Goal: Task Accomplishment & Management: Manage account settings

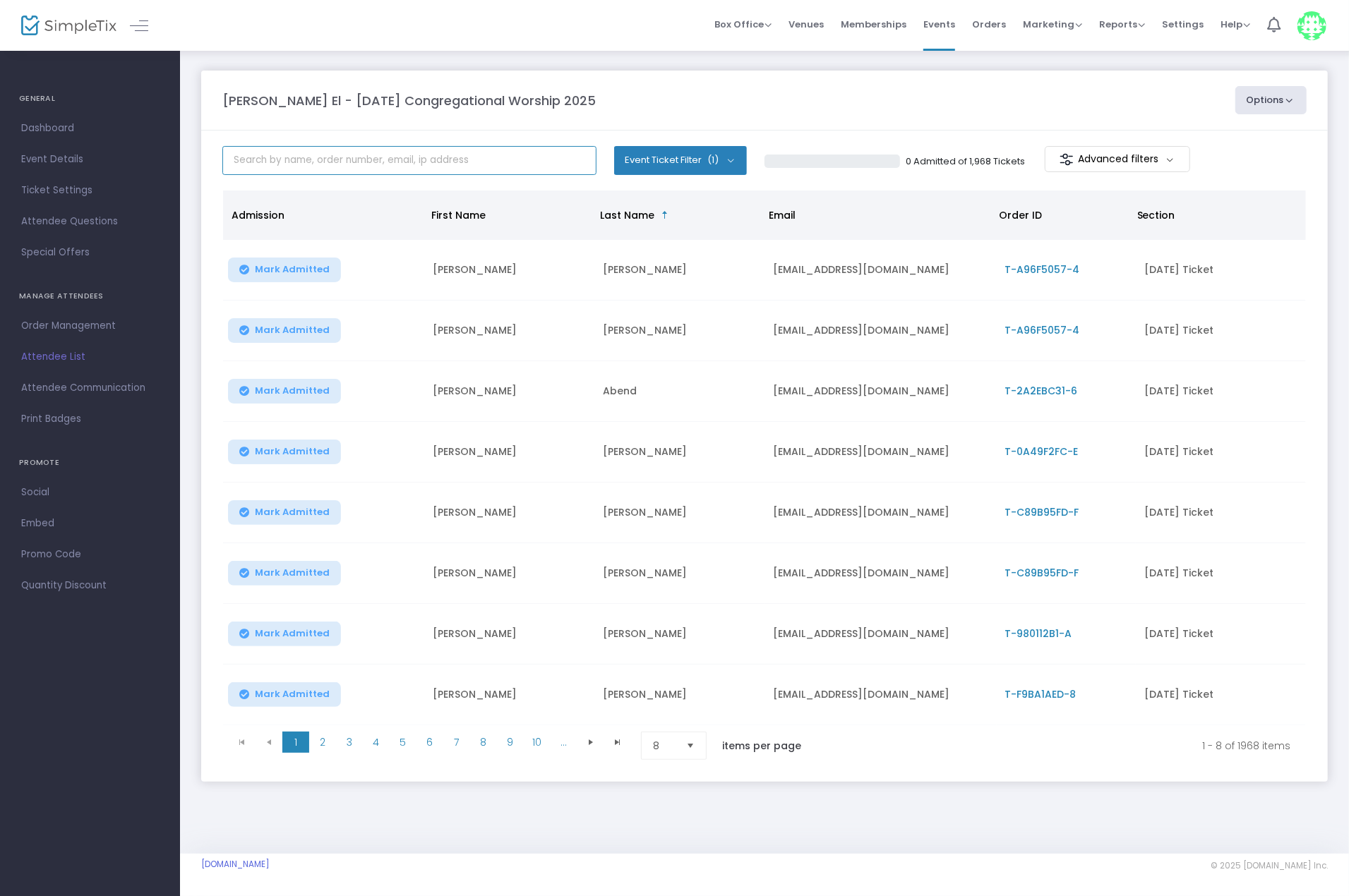
click at [299, 167] on input "text" at bounding box center [409, 161] width 374 height 29
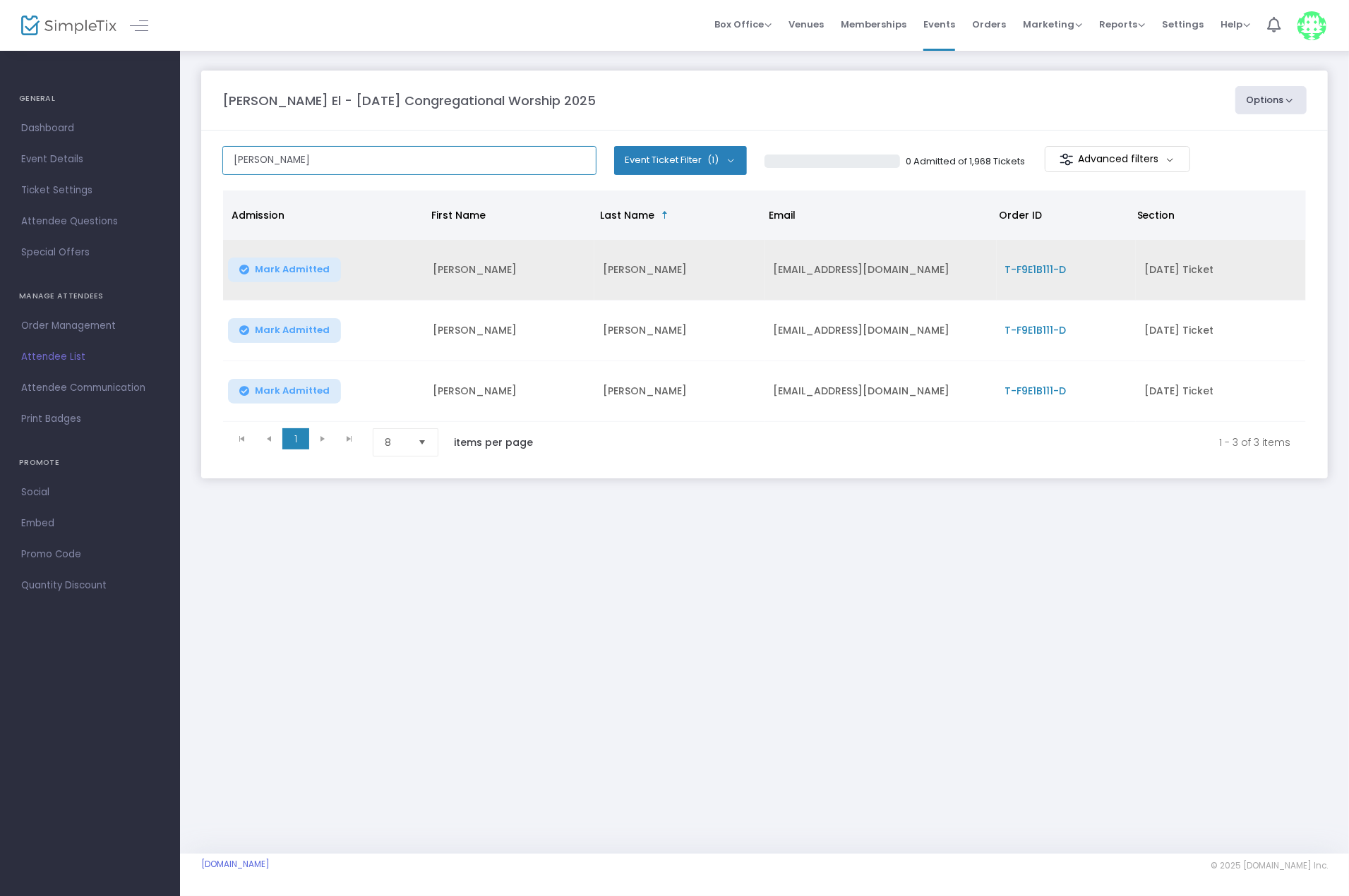
type input "[PERSON_NAME]"
click at [1040, 264] on span "T-F9E1B111-D" at bounding box center [1035, 269] width 62 height 14
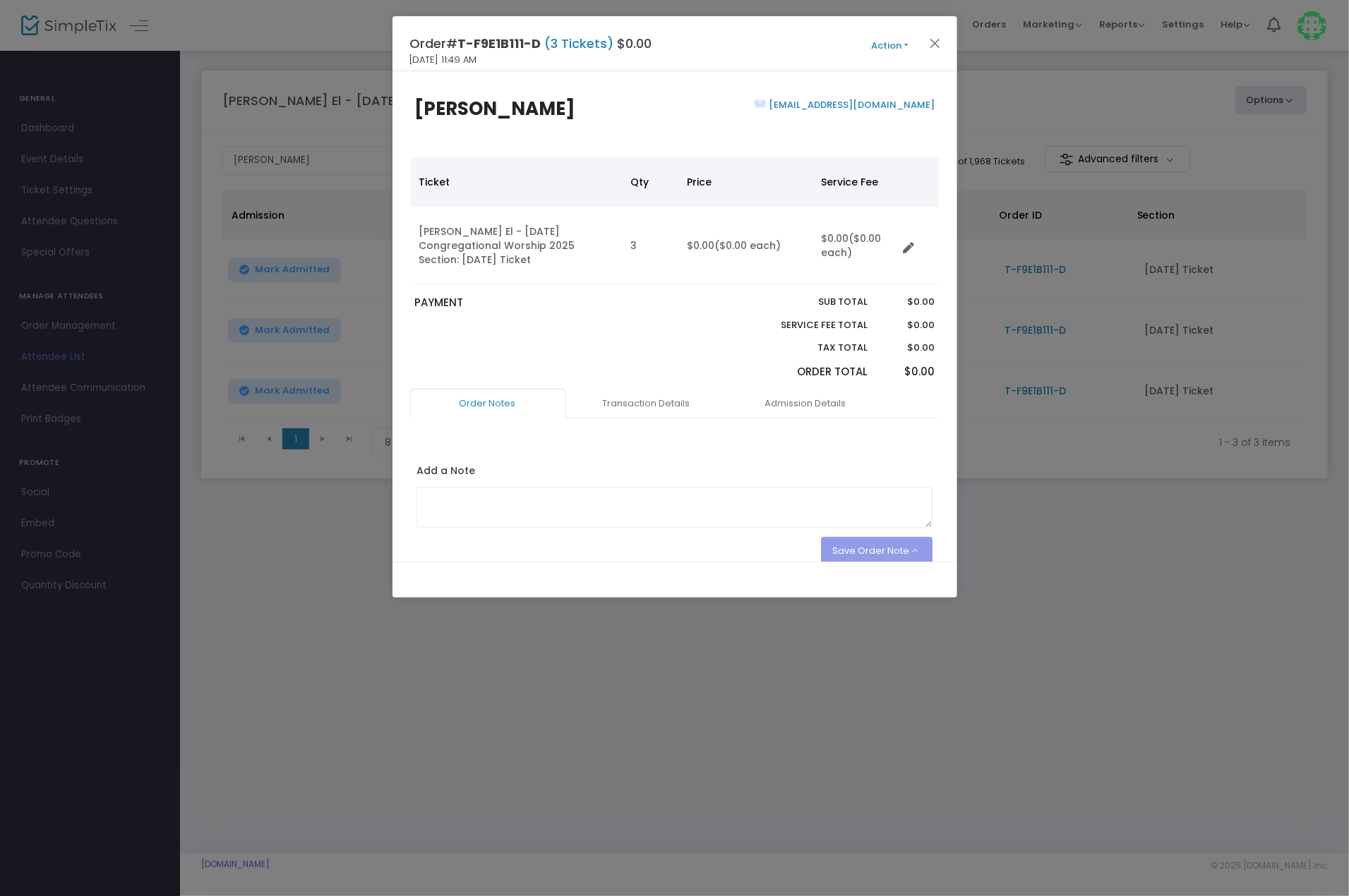
click at [902, 44] on button "Action" at bounding box center [890, 46] width 85 height 15
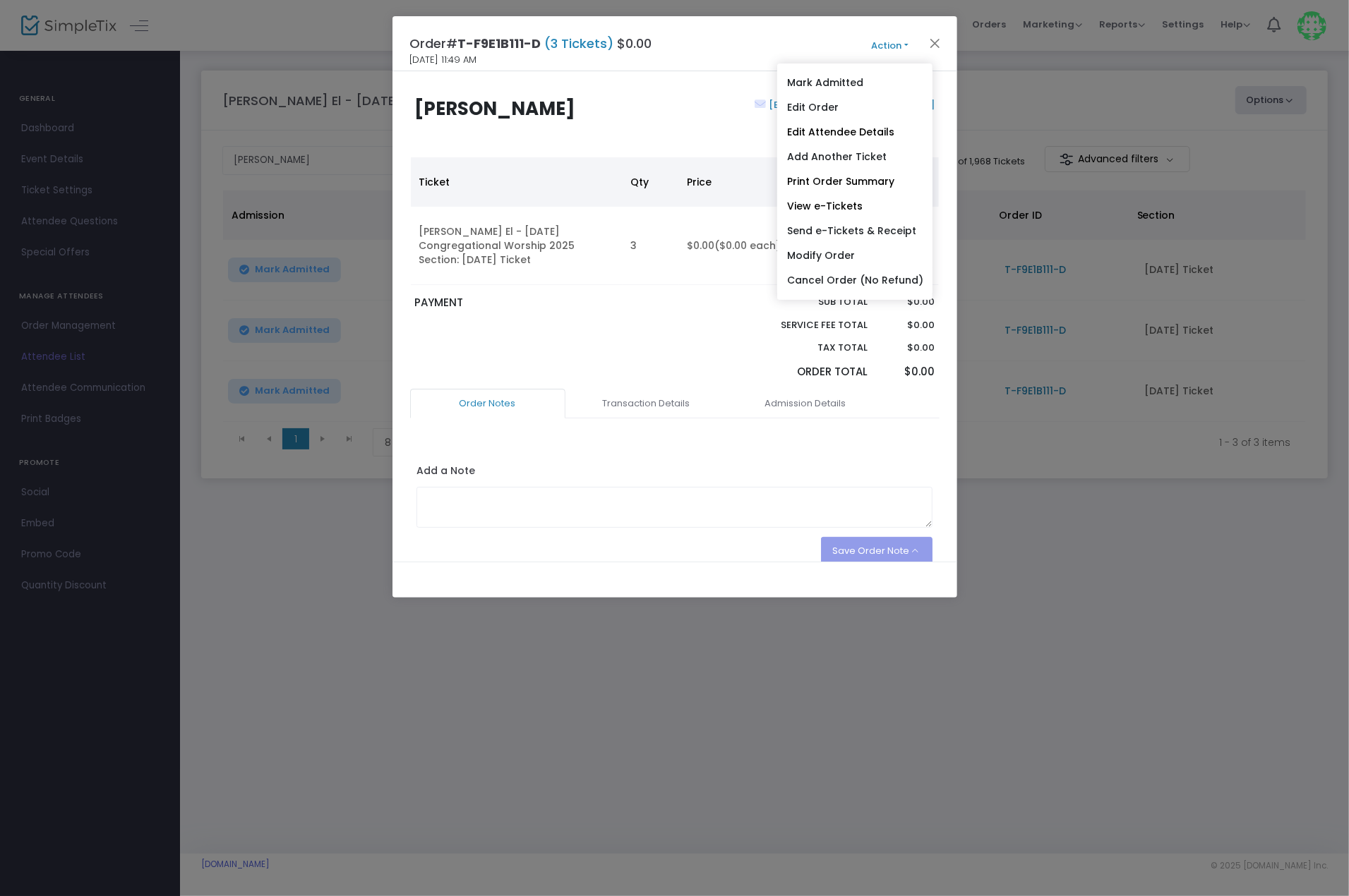
click at [690, 92] on div "[PERSON_NAME] [EMAIL_ADDRESS][DOMAIN_NAME] Ticket Qty Price Service Fee [PERSON…" at bounding box center [675, 316] width 565 height 490
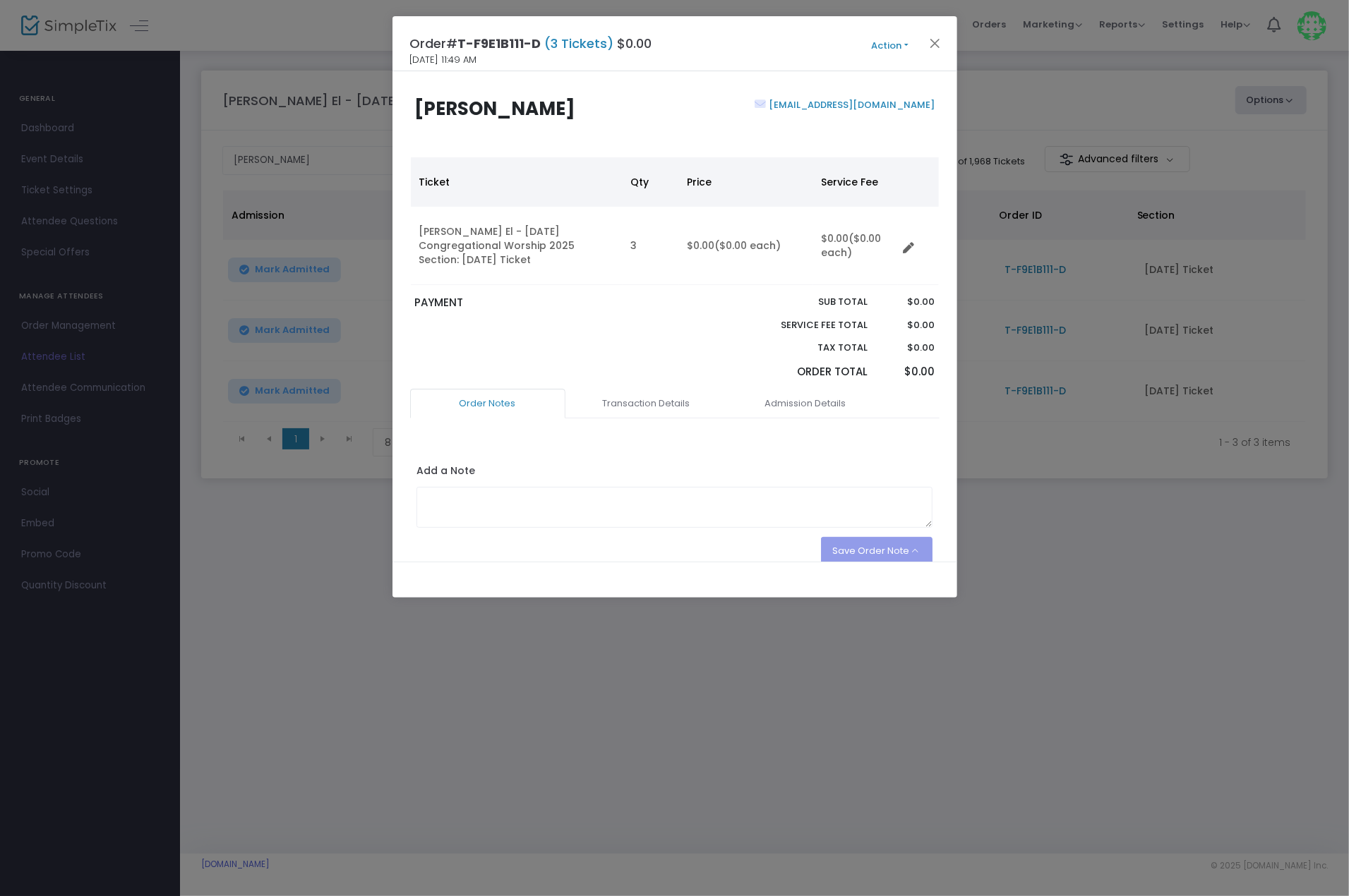
click at [890, 43] on button "Action" at bounding box center [890, 46] width 85 height 15
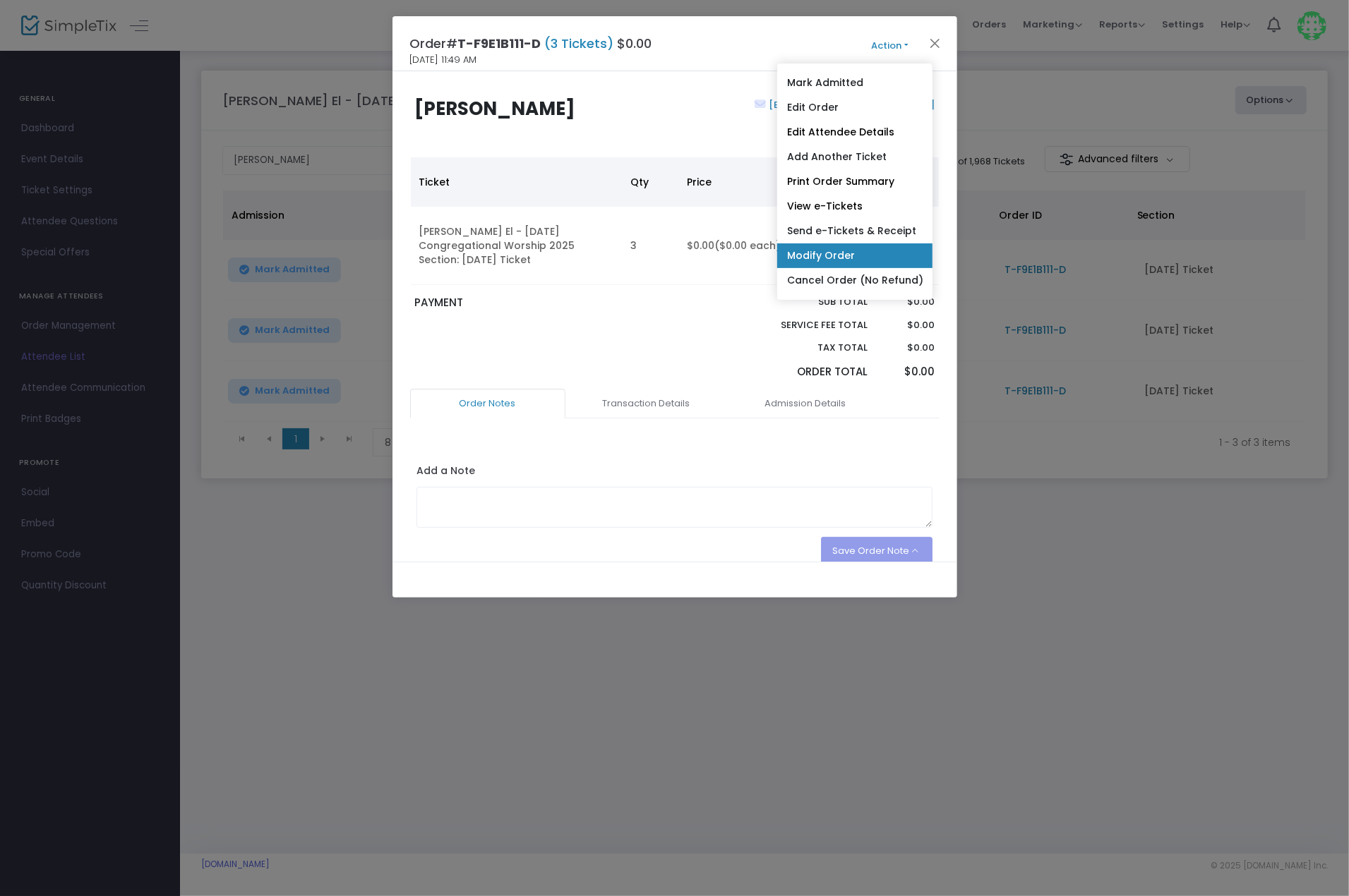
click at [905, 264] on link "Modify Order" at bounding box center [854, 256] width 155 height 25
radio input "true"
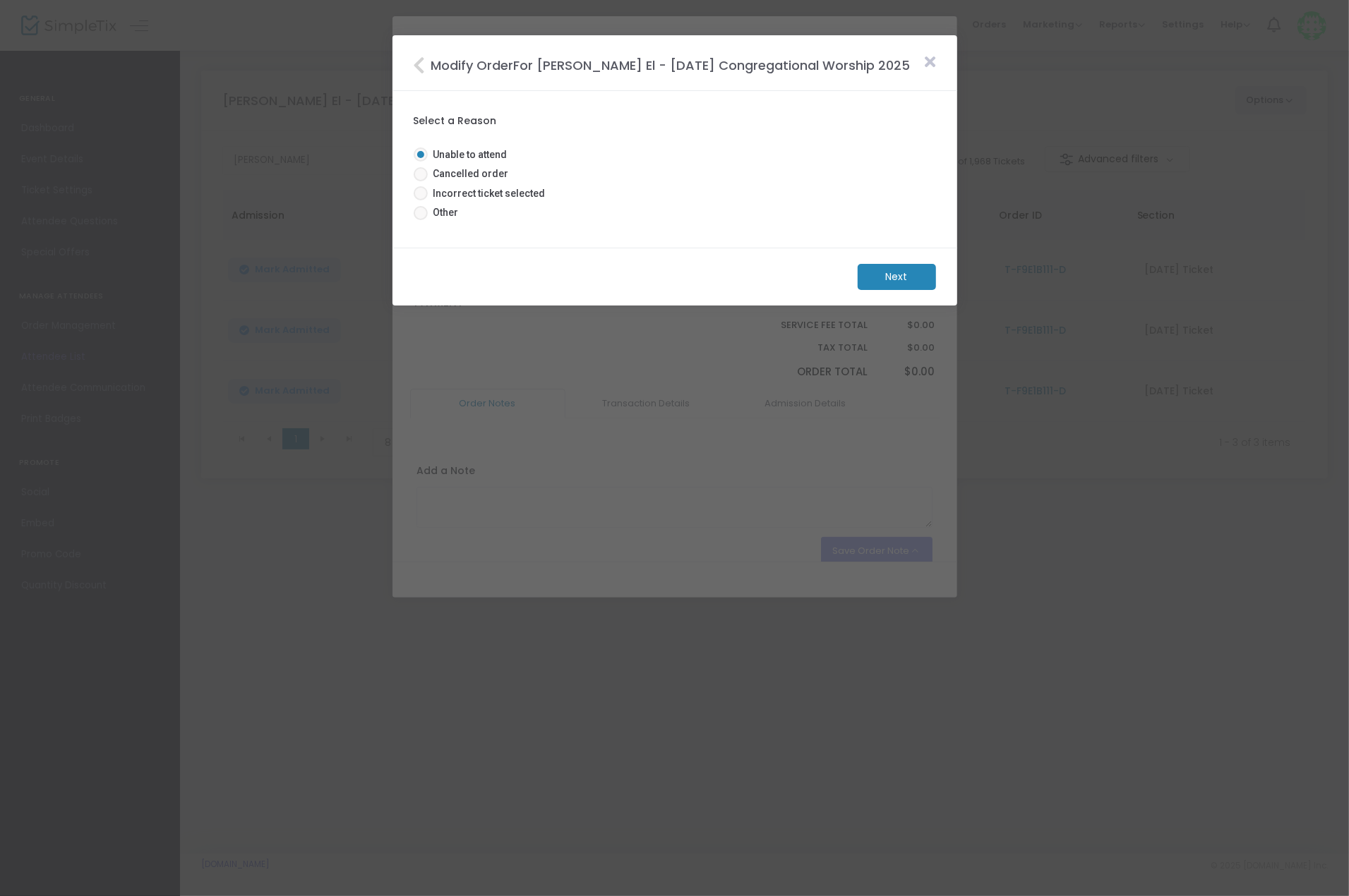
click at [928, 69] on icon at bounding box center [930, 62] width 10 height 15
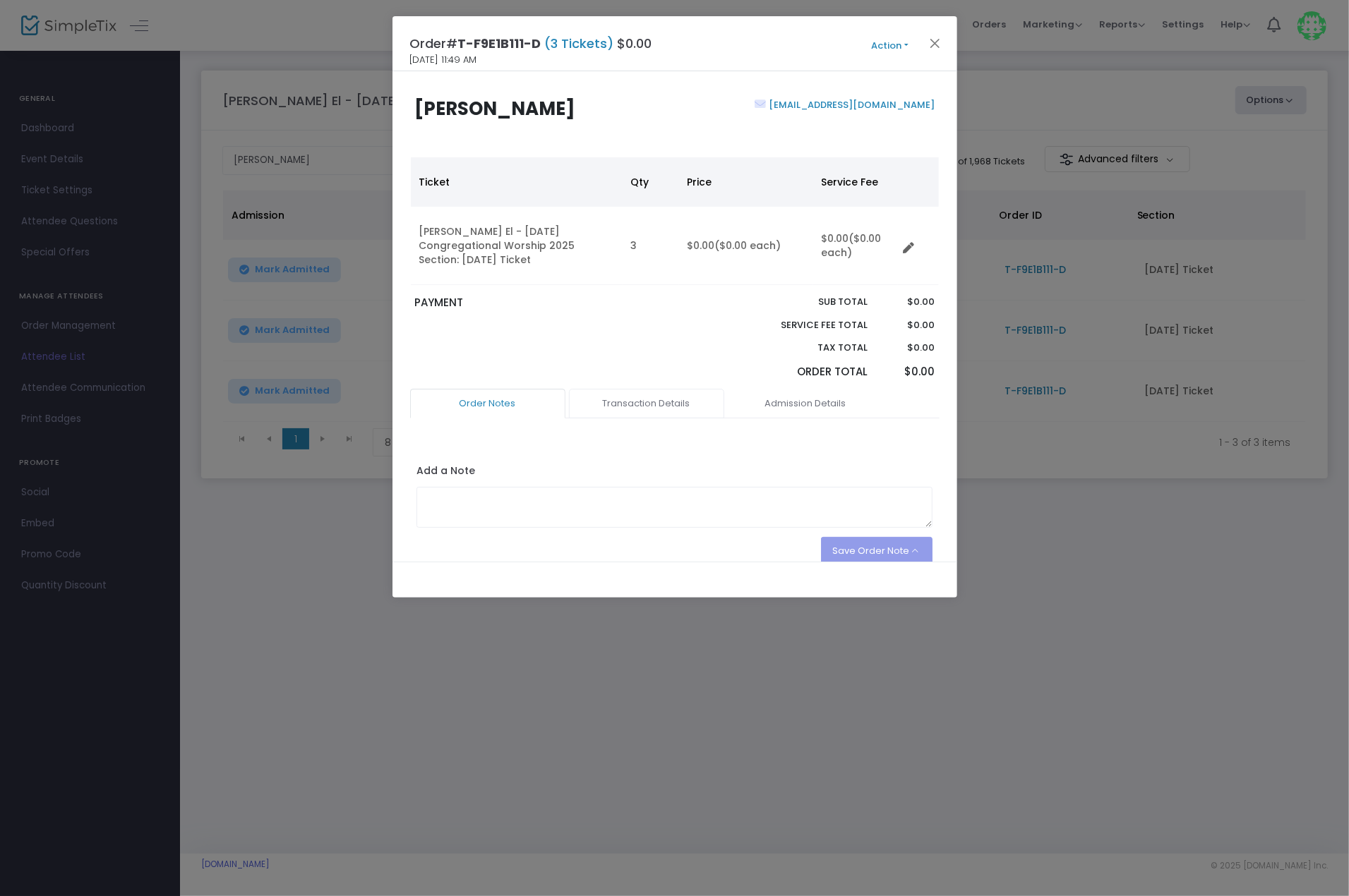
click at [662, 391] on link "Transaction Details" at bounding box center [646, 403] width 155 height 29
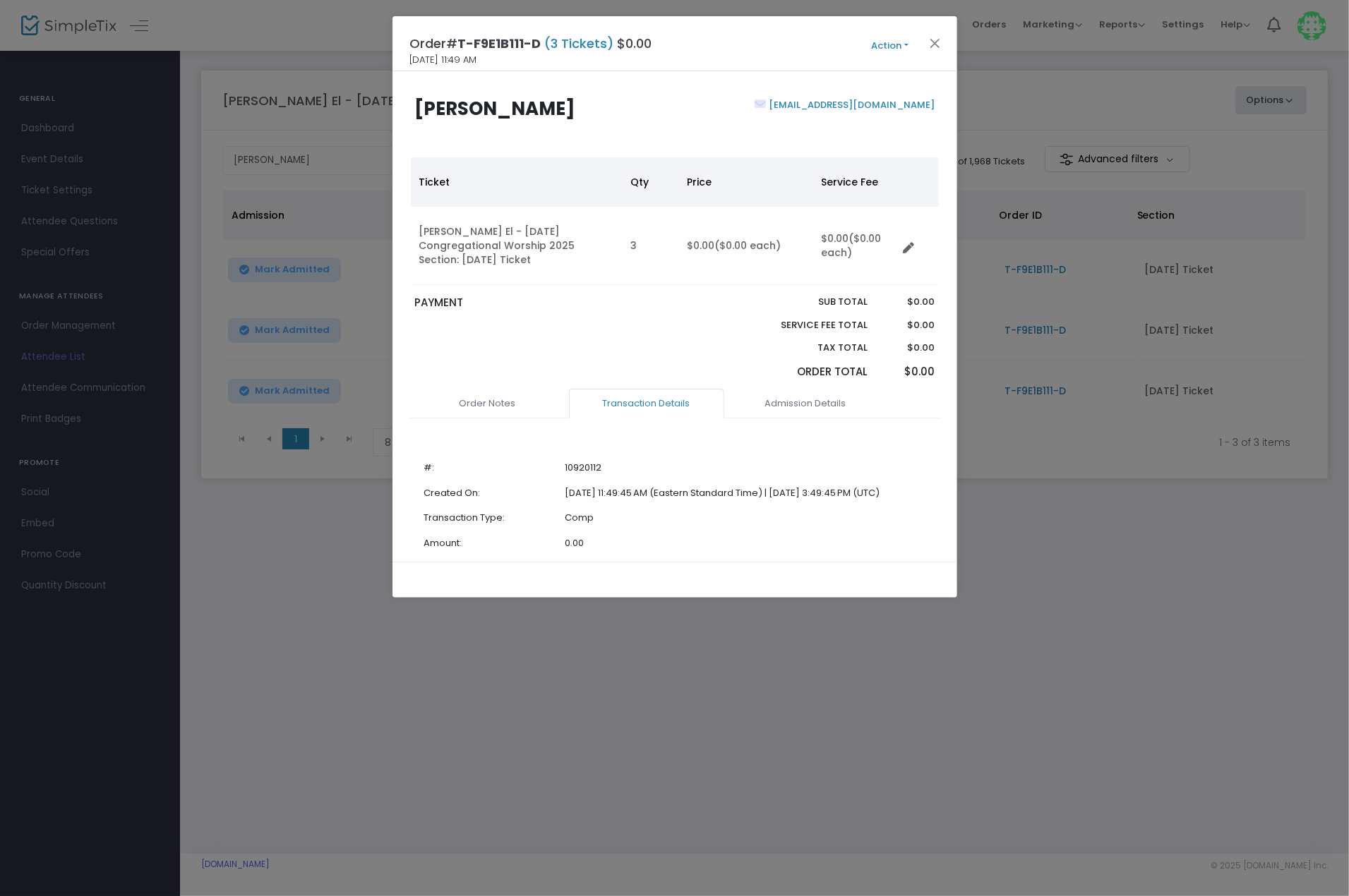
scroll to position [148, 0]
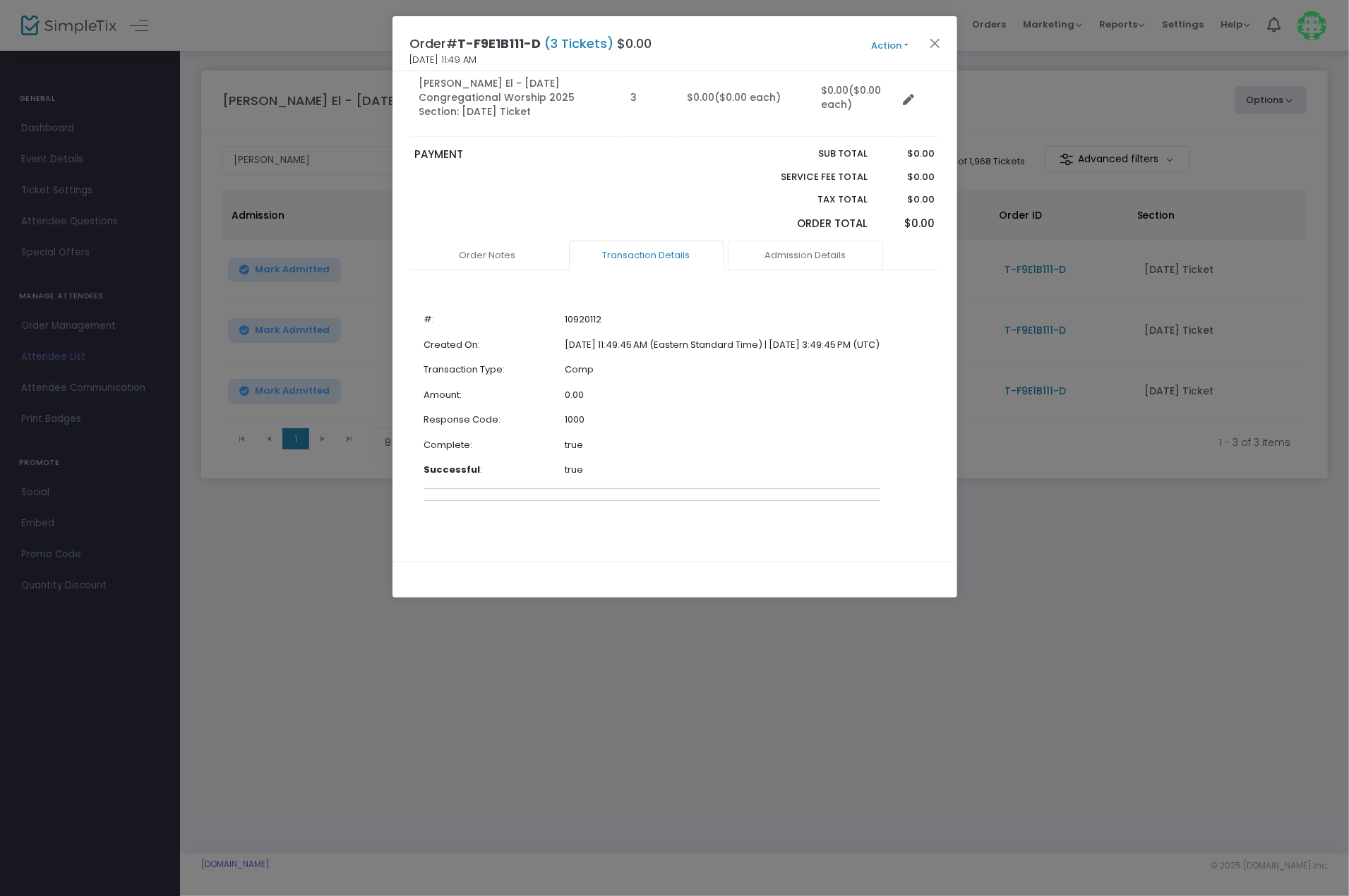
click at [818, 251] on link "Admission Details" at bounding box center [804, 255] width 155 height 29
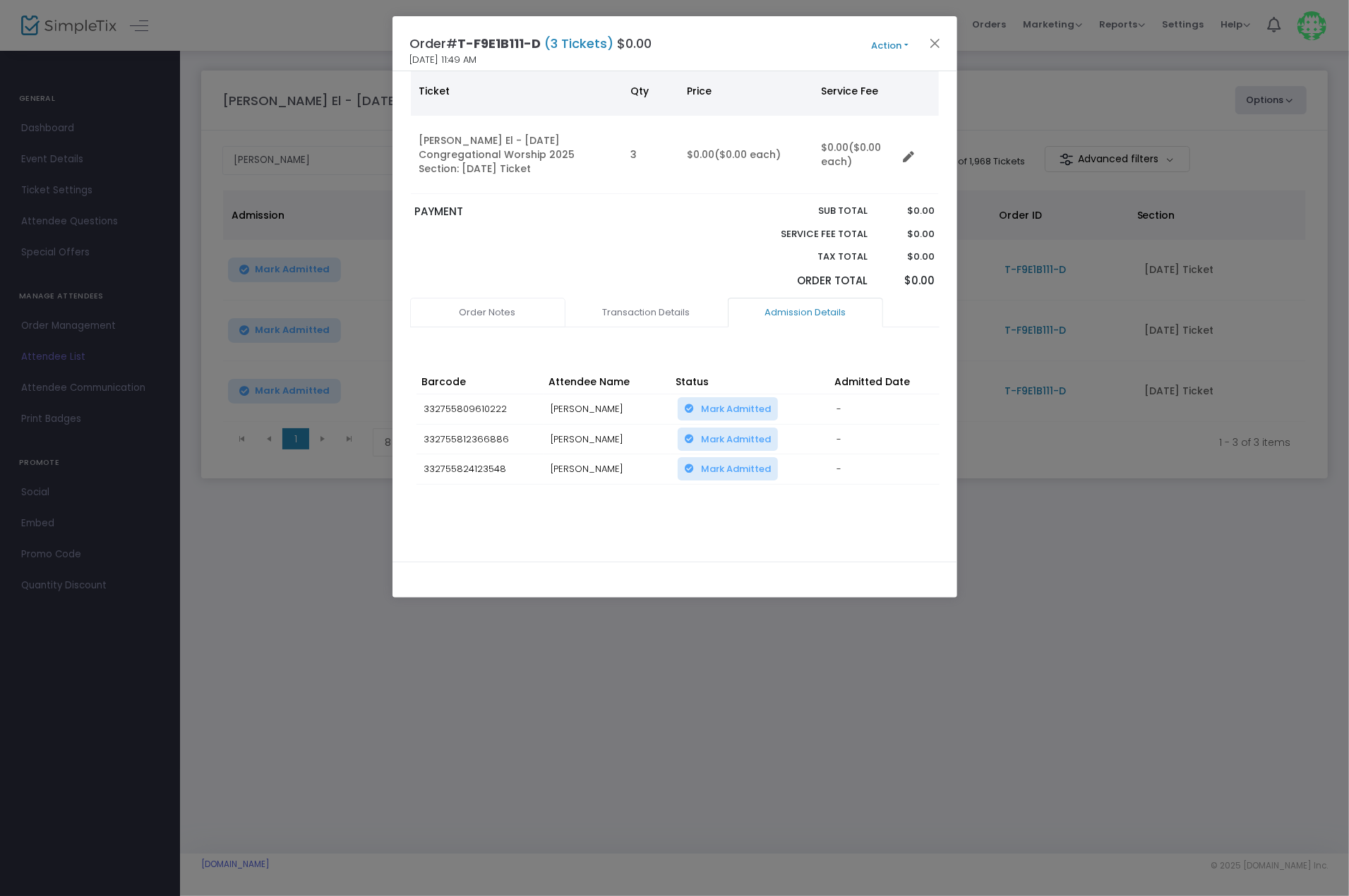
click at [492, 305] on link "Order Notes" at bounding box center [487, 312] width 155 height 29
